Goal: Use online tool/utility: Utilize a website feature to perform a specific function

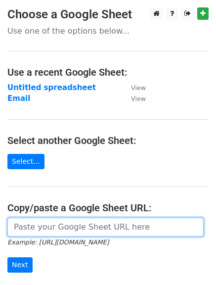
drag, startPoint x: 0, startPoint y: 0, endPoint x: 105, endPoint y: 221, distance: 244.9
click at [105, 221] on input "url" at bounding box center [105, 227] width 196 height 19
paste input "https://docs.google.com/spreadsheets/d/1FOO4Yd9O39SfCiD-zttQPLPP1oiARlCf0t_Ly4R…"
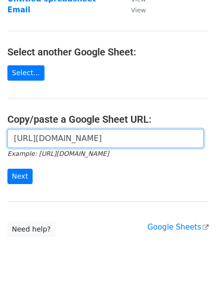
scroll to position [120, 0]
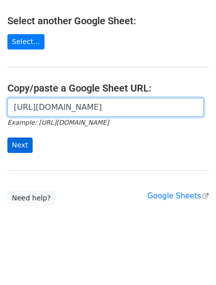
type input "[URL][DOMAIN_NAME]"
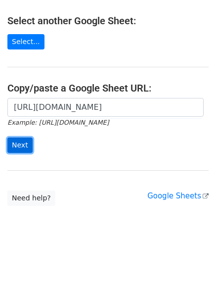
click at [21, 142] on input "Next" at bounding box center [19, 145] width 25 height 15
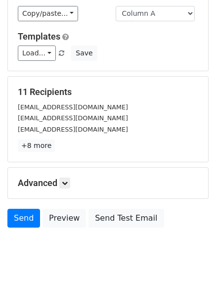
scroll to position [99, 0]
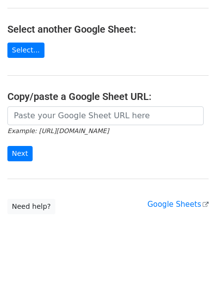
scroll to position [120, 0]
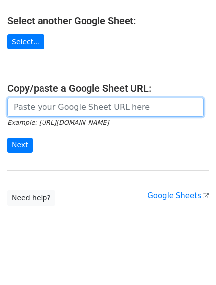
click at [48, 107] on input "url" at bounding box center [105, 107] width 196 height 19
paste input "[URL][DOMAIN_NAME]"
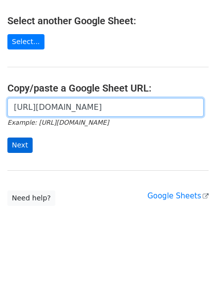
type input "[URL][DOMAIN_NAME]"
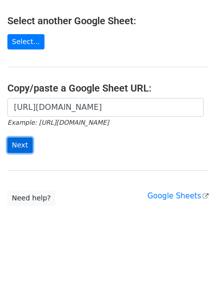
scroll to position [0, 0]
click at [20, 144] on input "Next" at bounding box center [19, 145] width 25 height 15
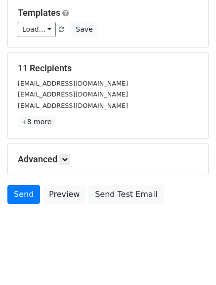
scroll to position [99, 0]
